Goal: Information Seeking & Learning: Understand process/instructions

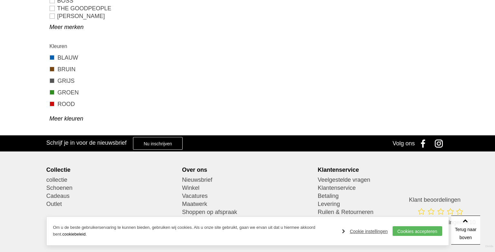
scroll to position [210, 0]
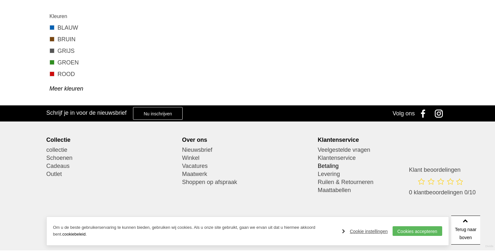
click at [332, 164] on link "Betaling" at bounding box center [382, 166] width 131 height 8
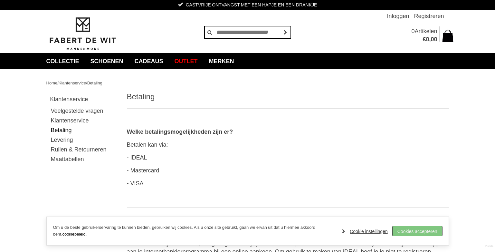
click at [422, 229] on link "Cookies accepteren" at bounding box center [417, 231] width 50 height 10
